Goal: Find specific page/section

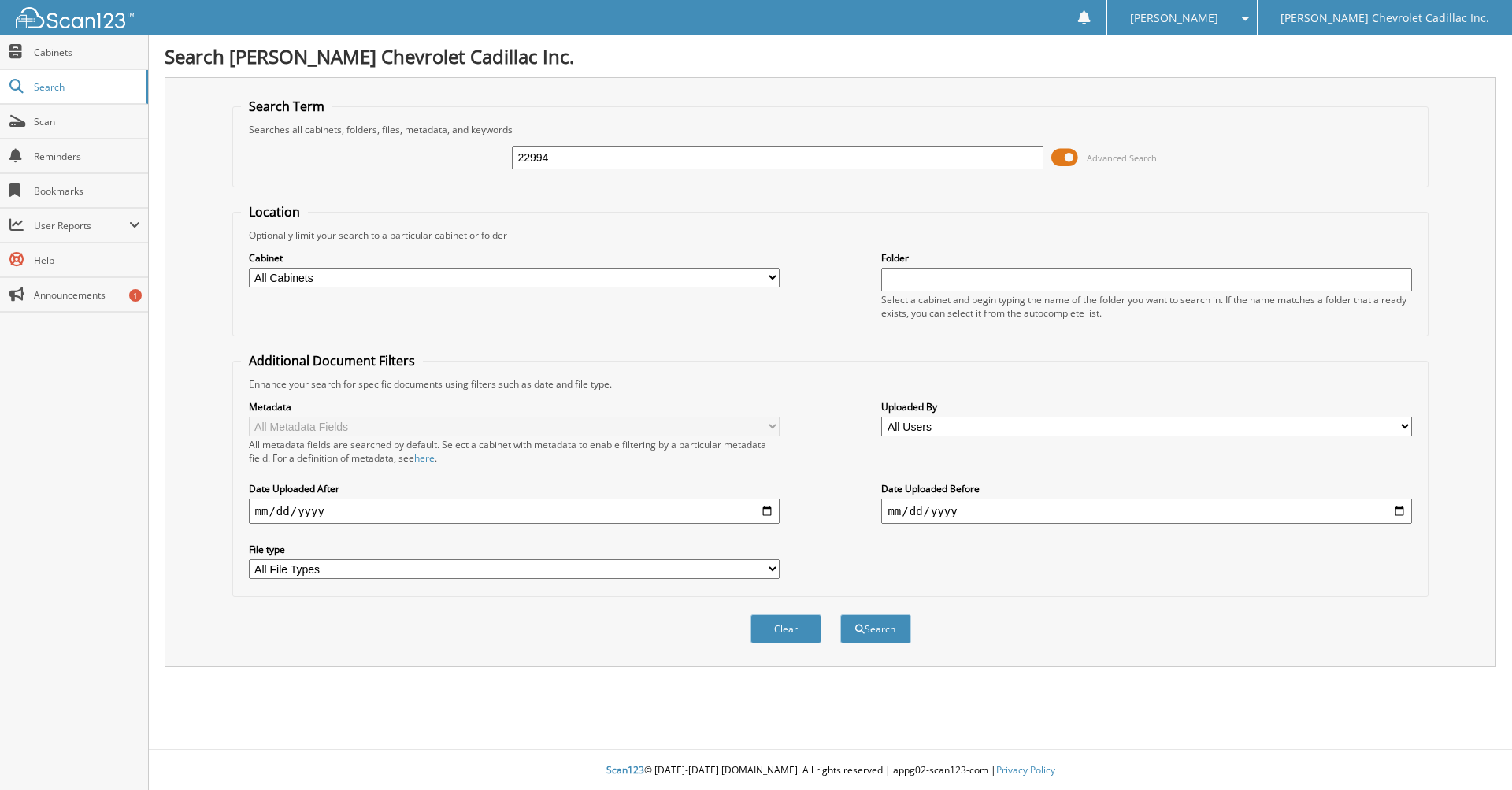
type input "22994"
click at [840, 614] on button "Search" at bounding box center [875, 629] width 70 height 29
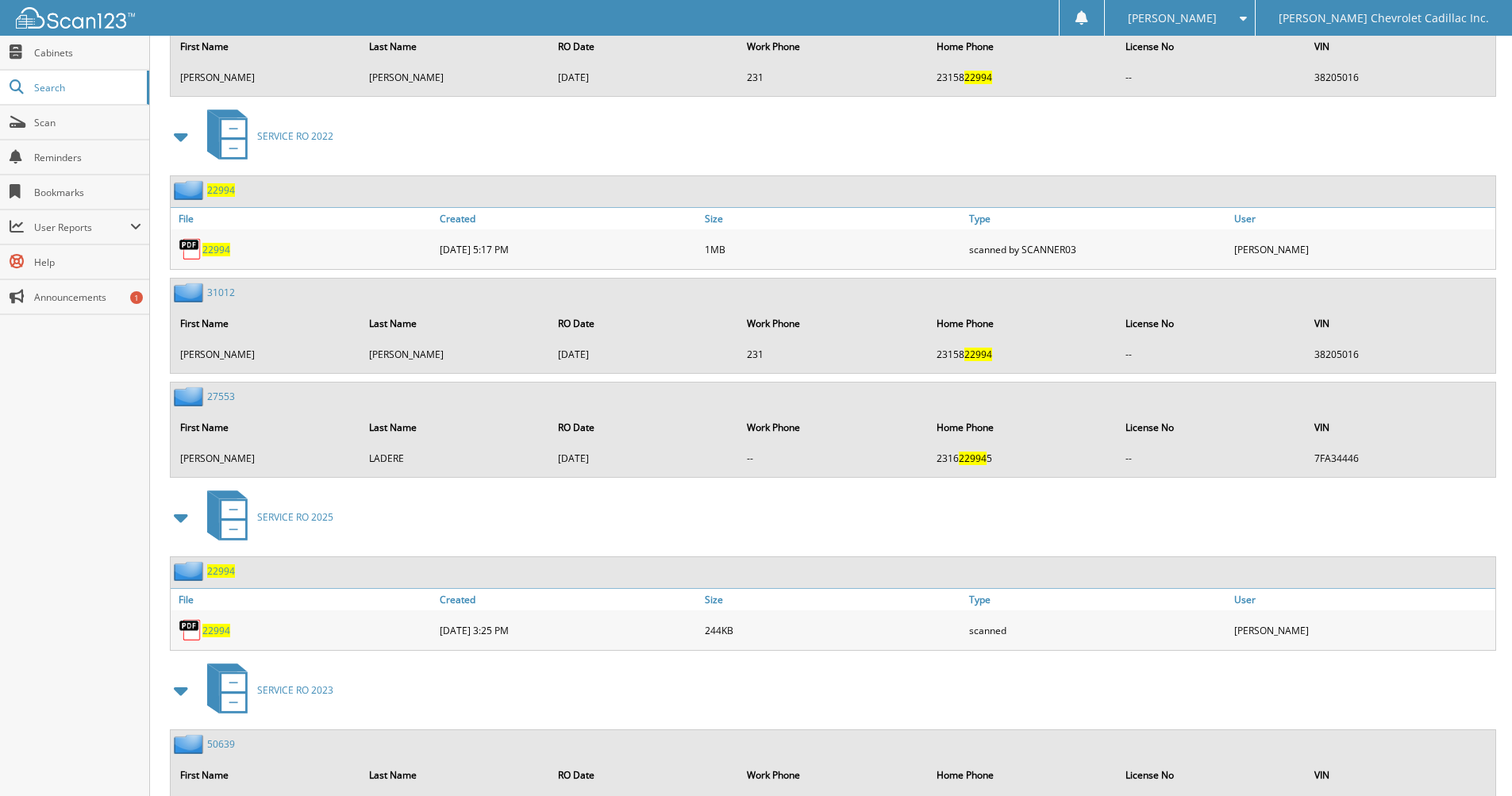
scroll to position [1428, 0]
click at [216, 630] on span "22994" at bounding box center [216, 630] width 28 height 14
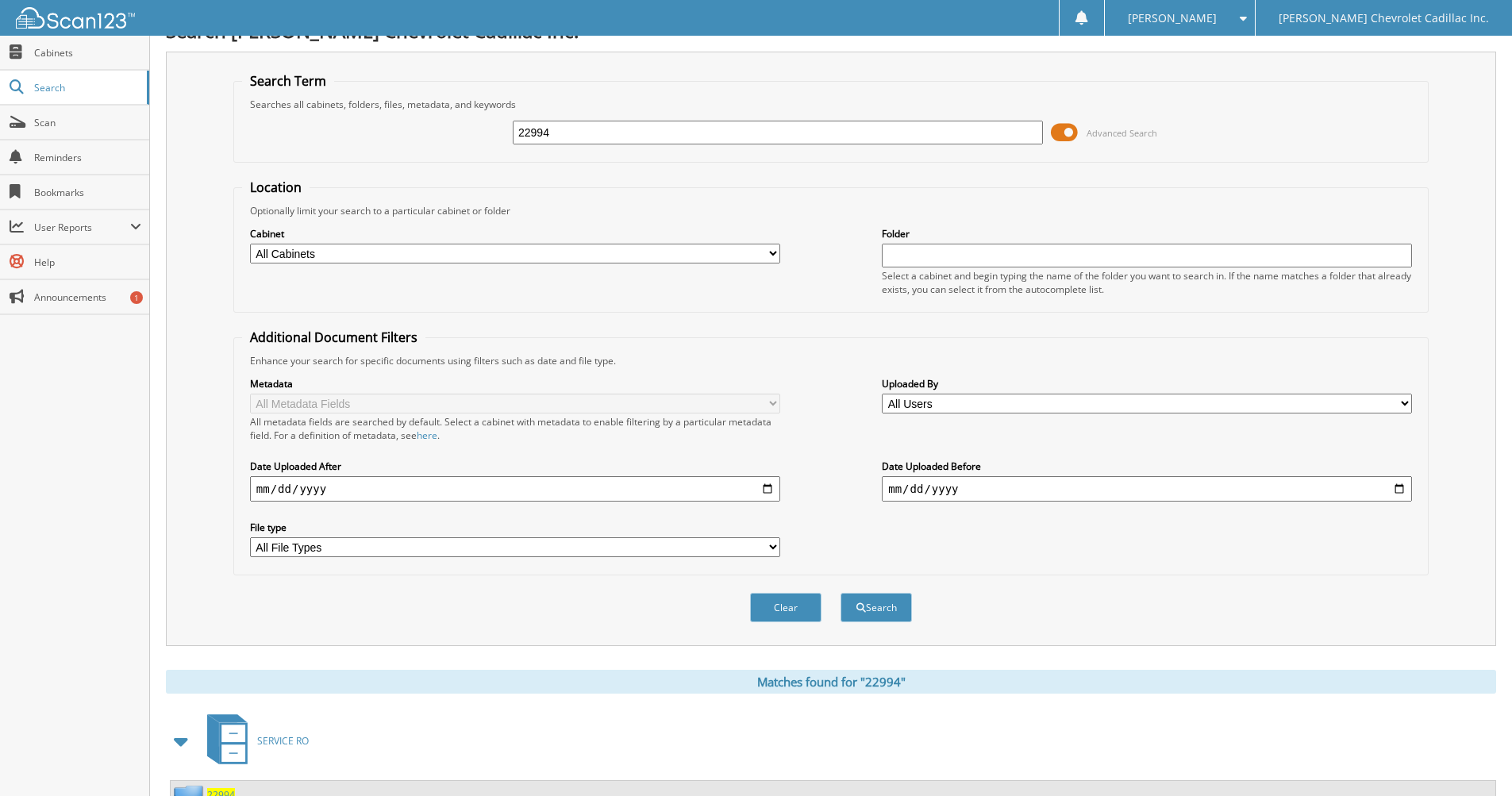
scroll to position [0, 0]
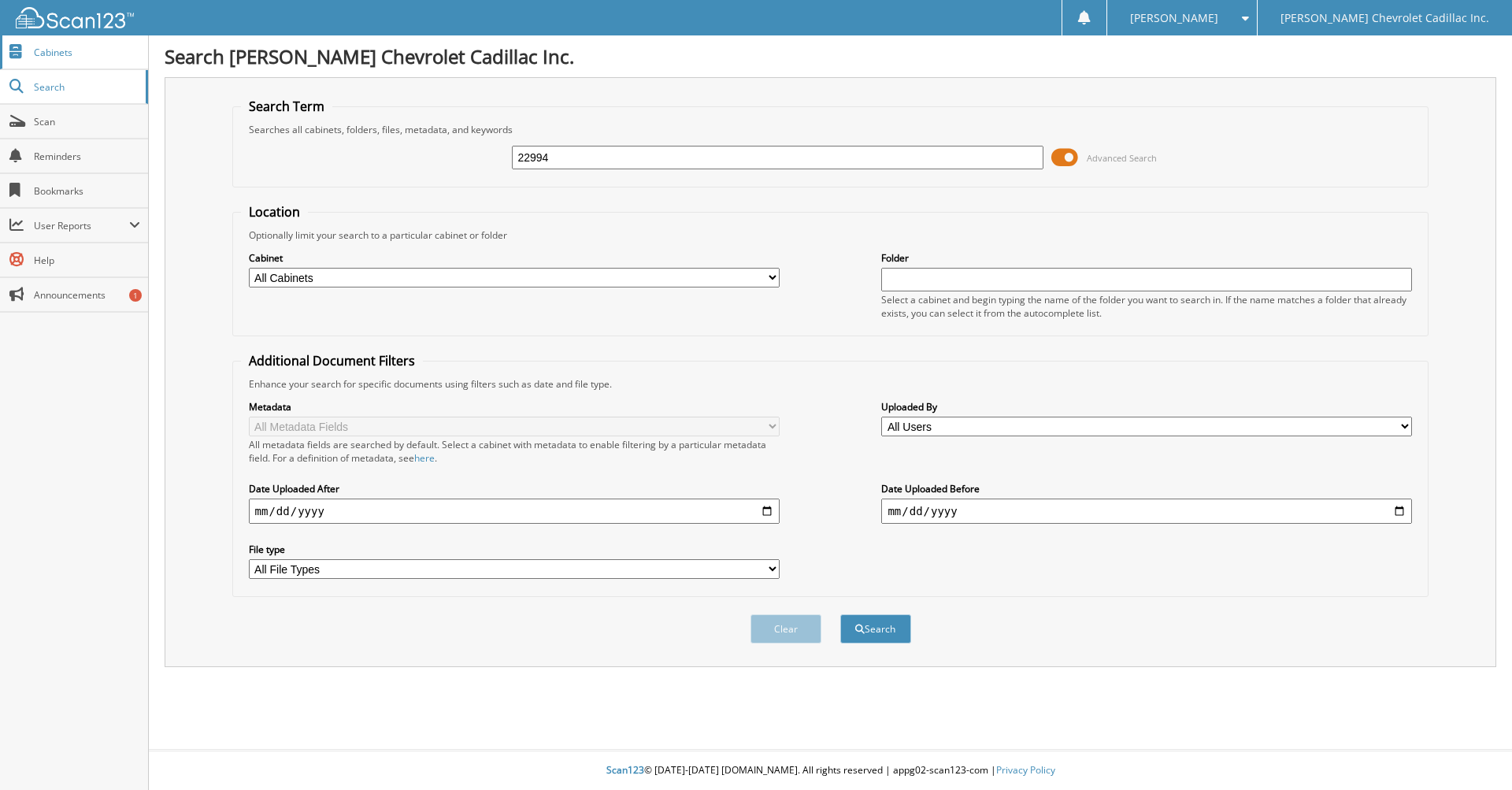
click at [55, 46] on span "Cabinets" at bounding box center [87, 53] width 107 height 14
